Goal: Task Accomplishment & Management: Use online tool/utility

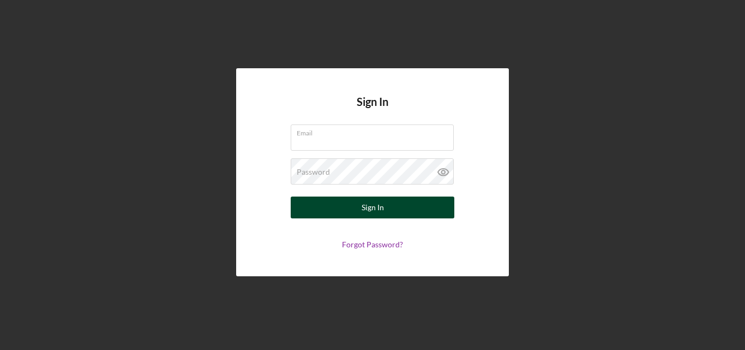
type input "[EMAIL_ADDRESS][DOMAIN_NAME]"
click at [399, 206] on button "Sign In" at bounding box center [373, 207] width 164 height 22
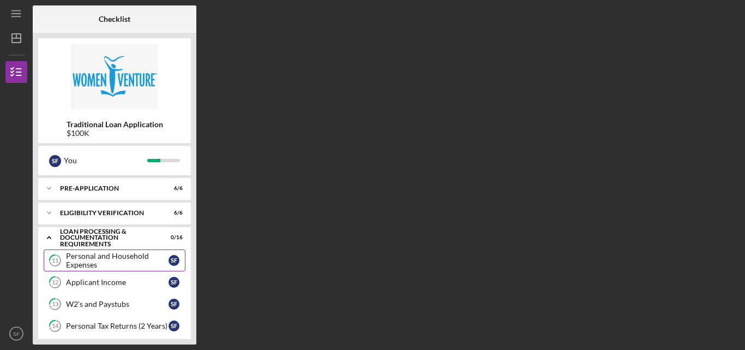
click at [110, 258] on div "Personal and Household Expenses" at bounding box center [117, 260] width 103 height 17
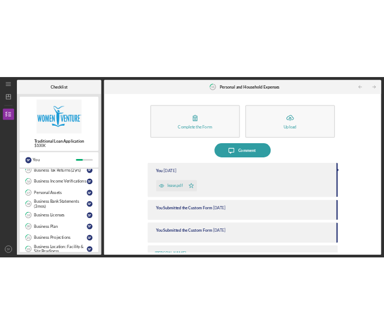
scroll to position [175, 0]
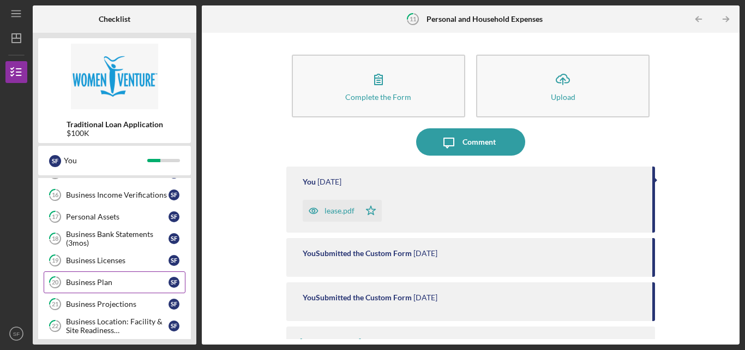
click at [73, 282] on div "Business Plan" at bounding box center [117, 282] width 103 height 9
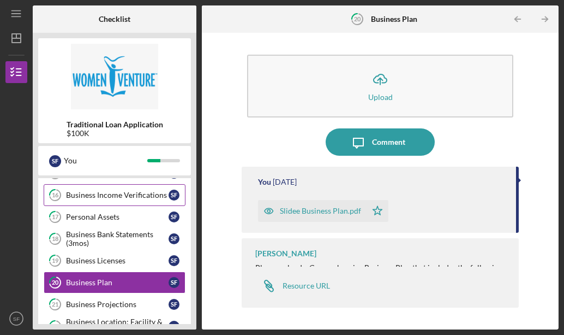
drag, startPoint x: 326, startPoint y: 211, endPoint x: 68, endPoint y: 200, distance: 258.4
click at [68, 200] on div "Checklist Traditional Loan Application $100K S F You Icon/Expander Pre-Applicat…" at bounding box center [296, 167] width 526 height 324
drag, startPoint x: 293, startPoint y: 209, endPoint x: 310, endPoint y: 213, distance: 17.9
click at [305, 213] on div "Slidee Business Plan.pdf" at bounding box center [320, 210] width 81 height 9
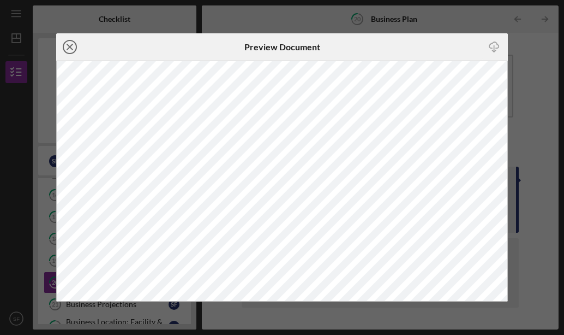
click at [68, 45] on line at bounding box center [69, 46] width 5 height 5
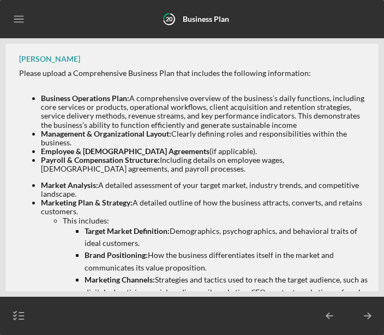
click at [11, 26] on icon "Icon/Menu" at bounding box center [19, 19] width 25 height 25
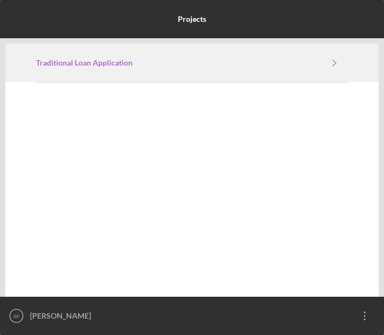
click at [75, 64] on b "Traditional Loan Application" at bounding box center [84, 62] width 97 height 9
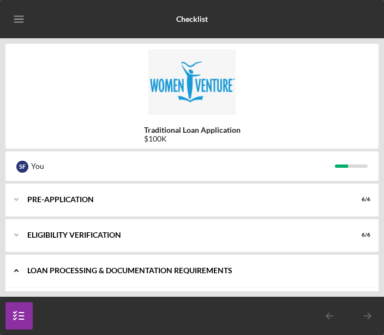
click at [252, 261] on div "Icon/Expander Loan Processing & Documentation Requirements 0 / 16" at bounding box center [191, 270] width 373 height 33
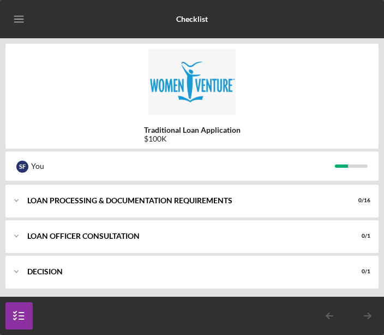
scroll to position [73, 0]
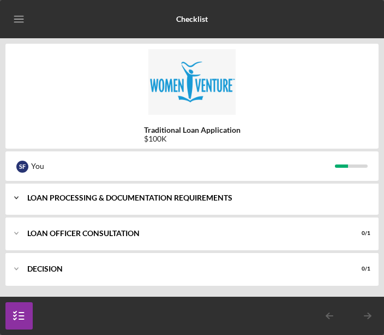
click at [197, 204] on div "Icon/Expander Loan Processing & Documentation Requirements 0 / 16" at bounding box center [191, 197] width 373 height 33
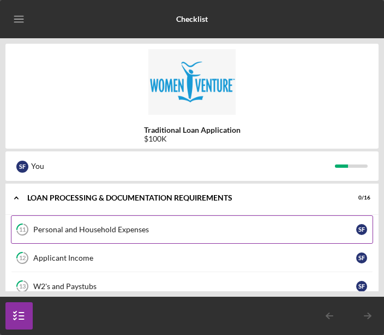
click at [199, 231] on div "Personal and Household Expenses" at bounding box center [194, 229] width 323 height 9
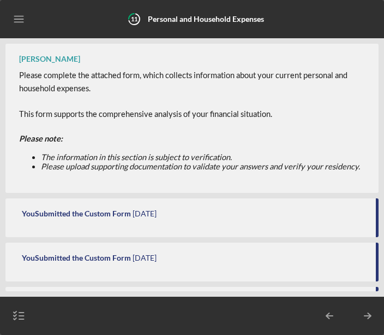
scroll to position [149, 0]
